Goal: Navigation & Orientation: Understand site structure

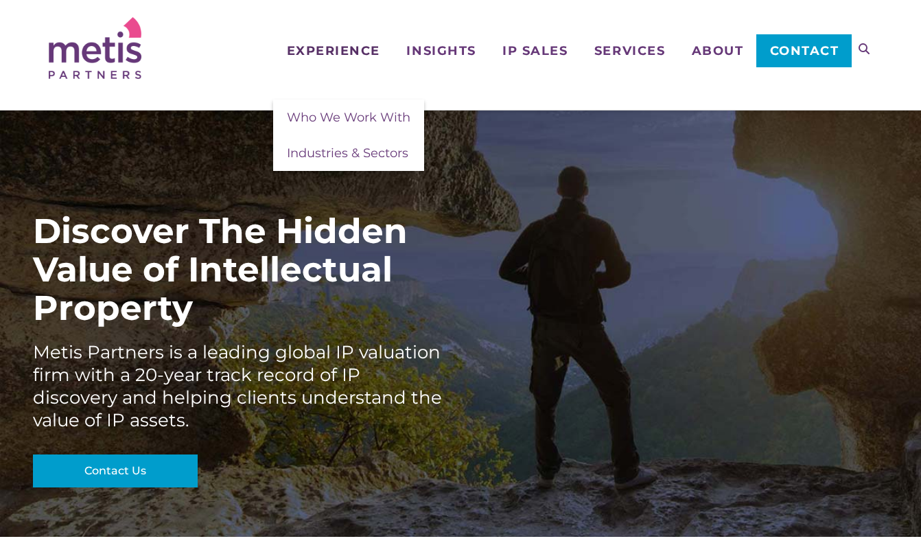
click at [342, 55] on span "Experience" at bounding box center [333, 51] width 93 height 12
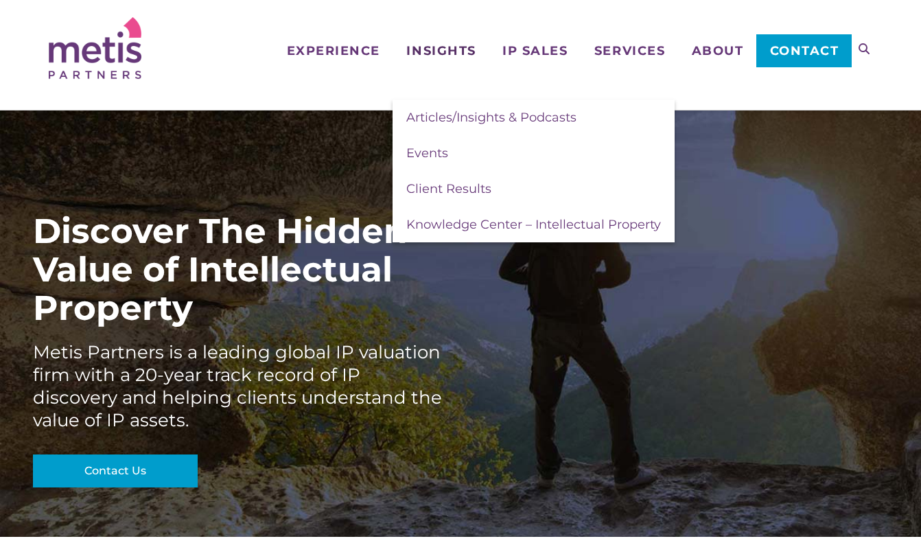
click at [429, 45] on span "Insights" at bounding box center [440, 51] width 69 height 12
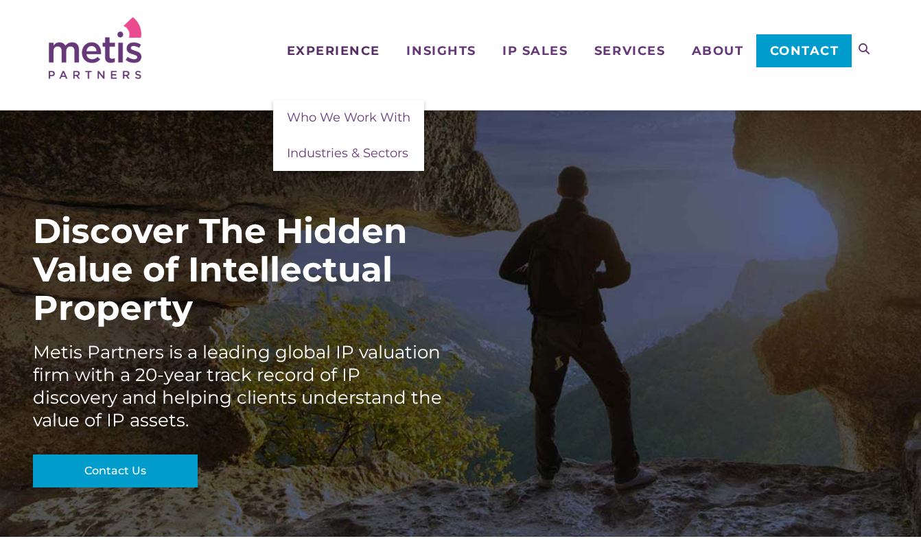
click at [335, 47] on span "Experience" at bounding box center [333, 51] width 93 height 12
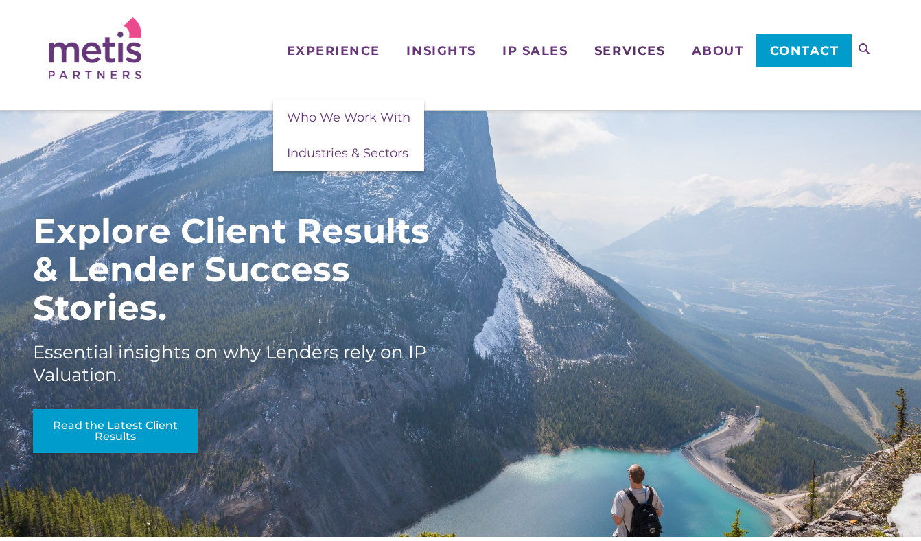
click at [622, 45] on span "Services" at bounding box center [629, 51] width 71 height 12
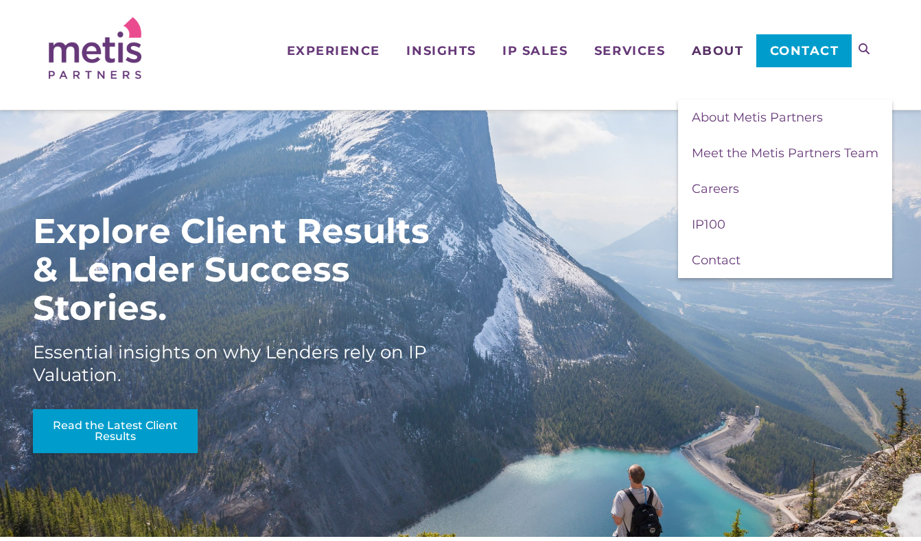
click at [705, 53] on span "About" at bounding box center [718, 51] width 52 height 12
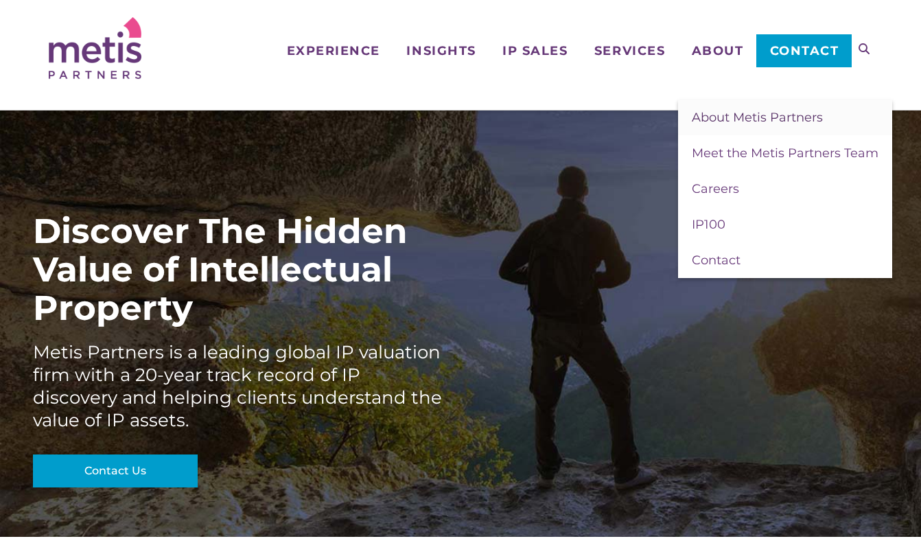
click at [727, 116] on span "About Metis Partners" at bounding box center [757, 117] width 131 height 15
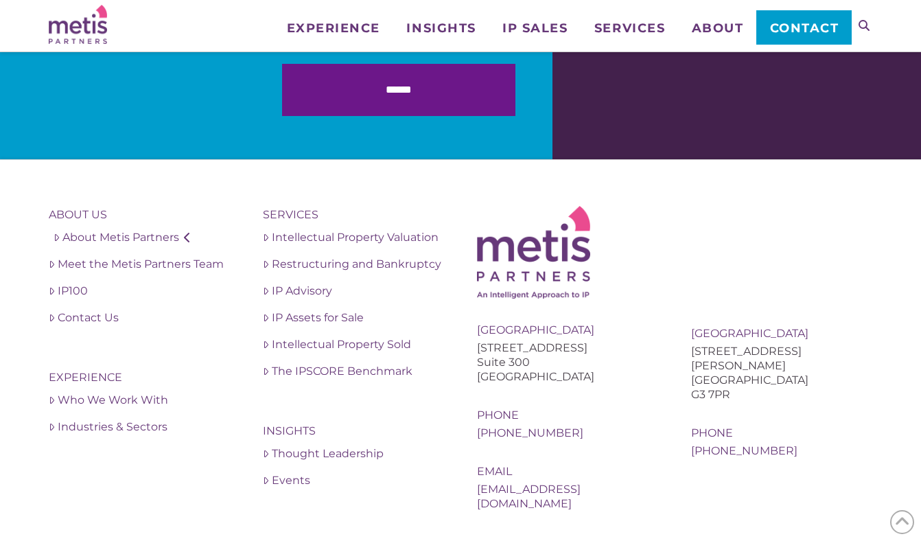
scroll to position [2610, 0]
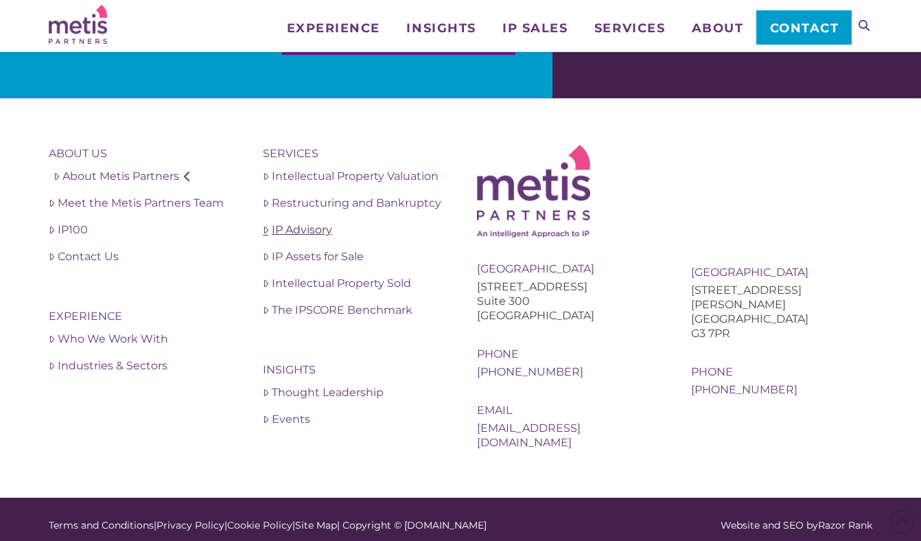
click at [268, 234] on link "IP Advisory" at bounding box center [353, 230] width 181 height 16
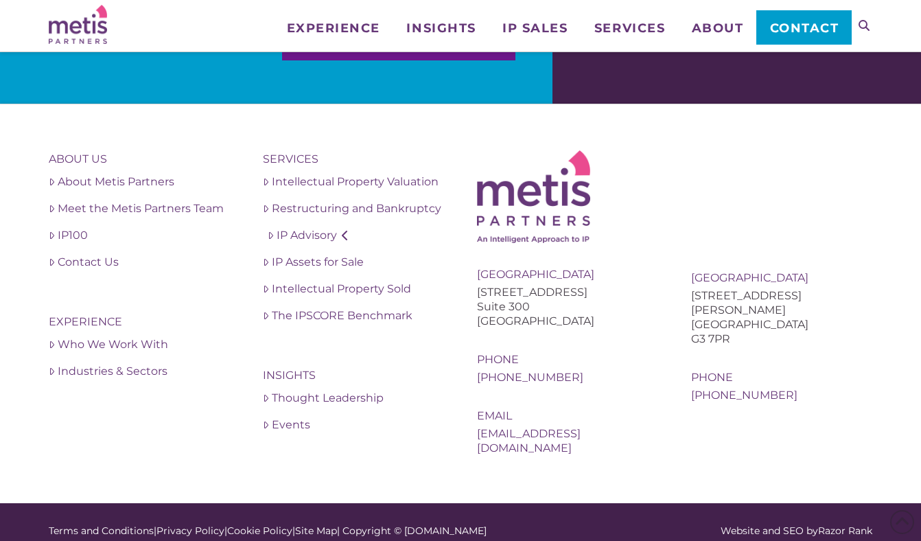
scroll to position [2214, 0]
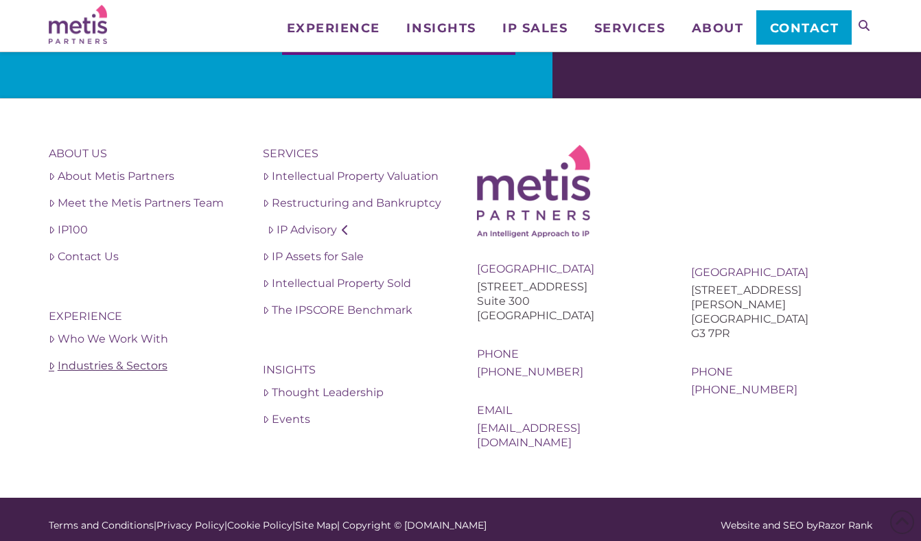
click at [55, 364] on link "Industries & Sectors" at bounding box center [139, 366] width 181 height 16
click at [106, 206] on link "Meet the Metis Partners Team" at bounding box center [139, 203] width 181 height 16
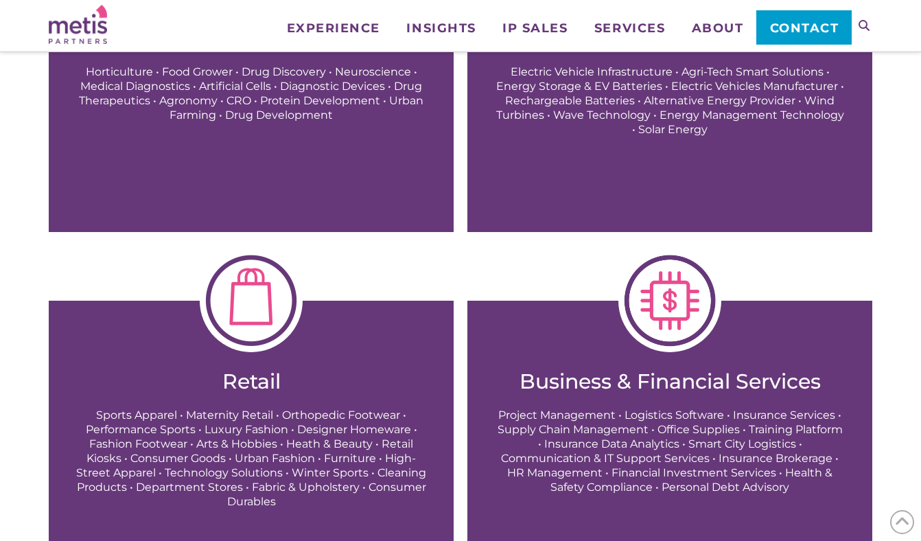
scroll to position [1760, 0]
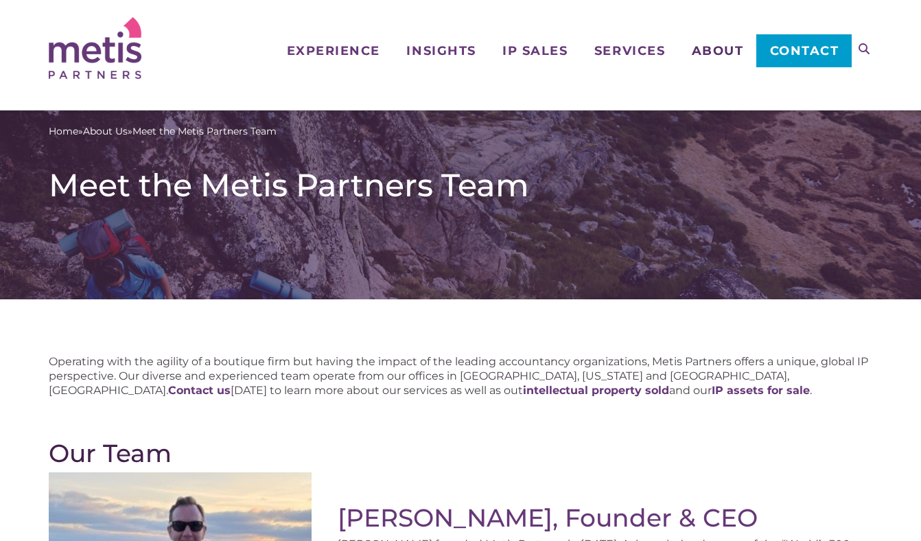
click at [703, 56] on span "About" at bounding box center [718, 51] width 52 height 12
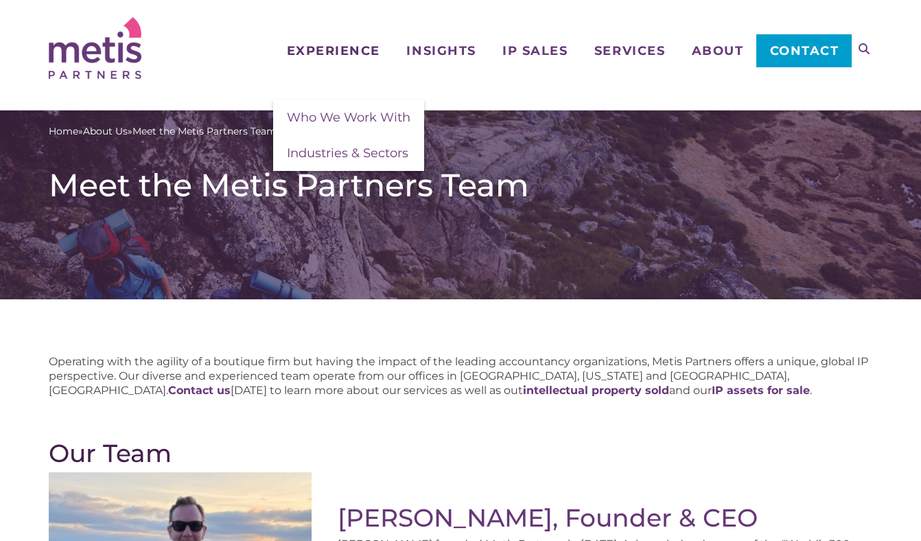
click at [306, 50] on span "Experience" at bounding box center [333, 51] width 93 height 12
click at [110, 61] on img at bounding box center [95, 48] width 93 height 62
